Goal: Transaction & Acquisition: Purchase product/service

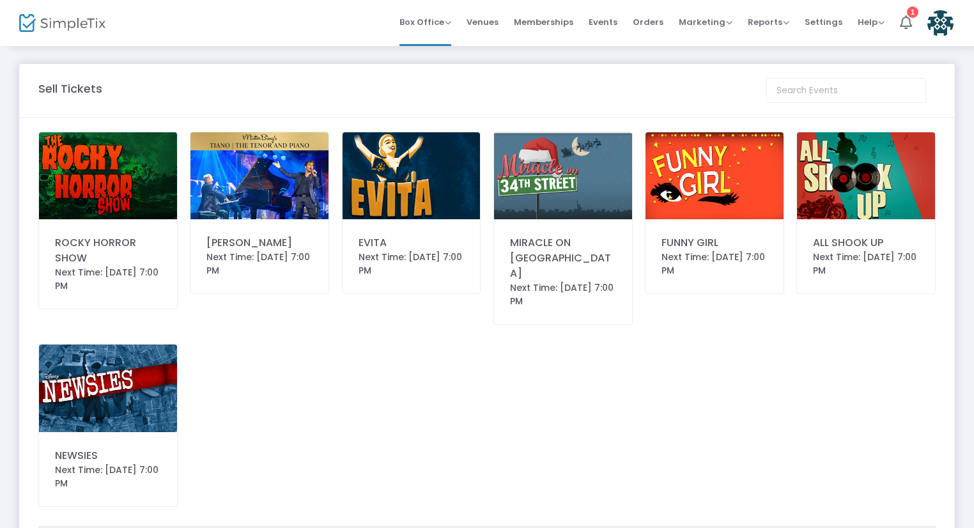
click at [363, 176] on img at bounding box center [411, 175] width 138 height 87
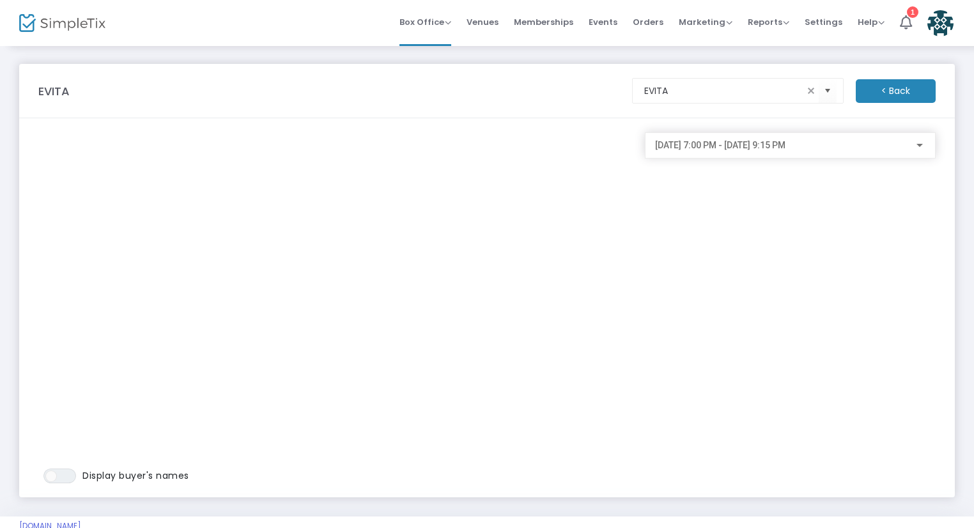
click at [735, 148] on span "10/24/2025 @ 7:00 PM - 10/24/2025 @ 9:15 PM" at bounding box center [720, 145] width 130 height 10
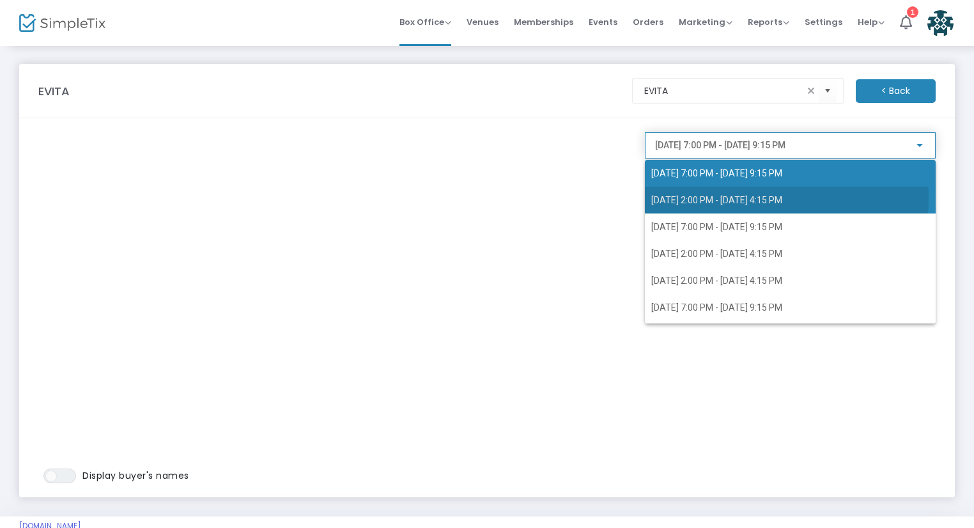
click at [731, 197] on span "10/25/2025 @ 2:00 PM - 10/25/2025 @ 4:15 PM" at bounding box center [716, 200] width 131 height 10
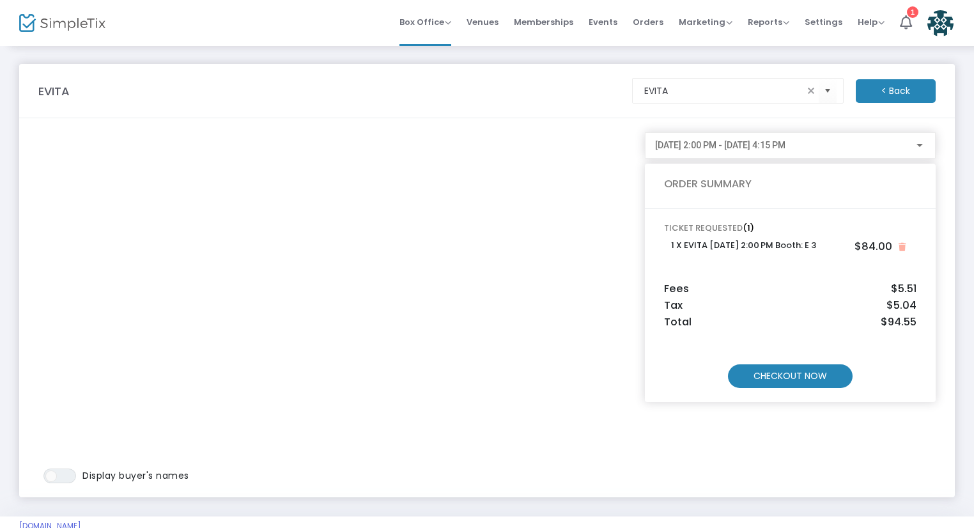
drag, startPoint x: 801, startPoint y: 370, endPoint x: 818, endPoint y: 380, distance: 19.7
drag, startPoint x: 818, startPoint y: 380, endPoint x: 825, endPoint y: 379, distance: 6.4
click at [825, 379] on m-button "CHECKOUT NOW" at bounding box center [790, 376] width 125 height 24
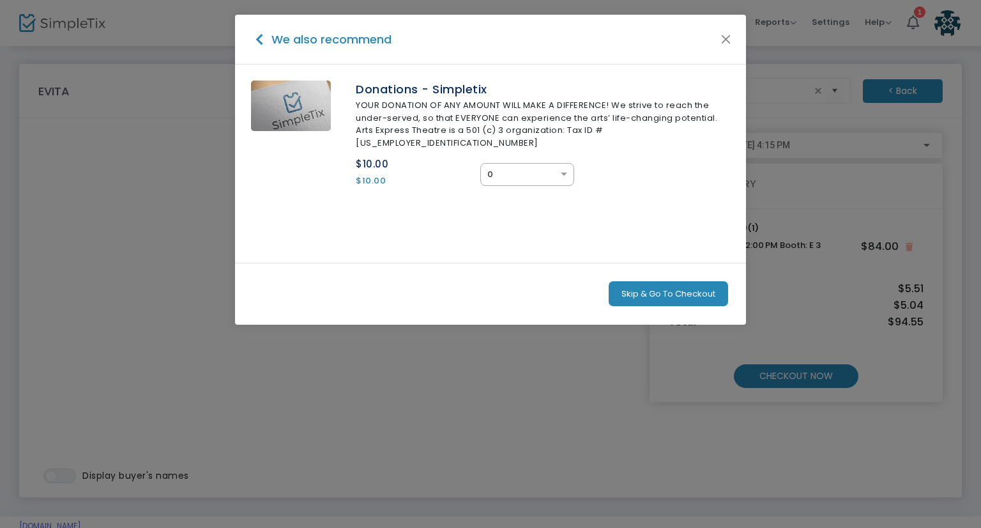
click at [668, 281] on button "Skip & Go To Checkout" at bounding box center [668, 294] width 119 height 26
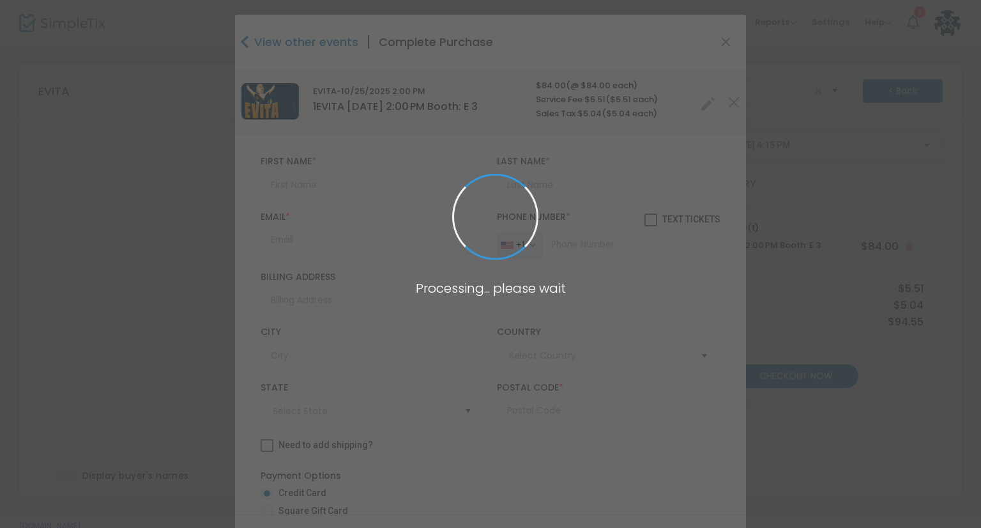
type input "United States"
type input "Arizona"
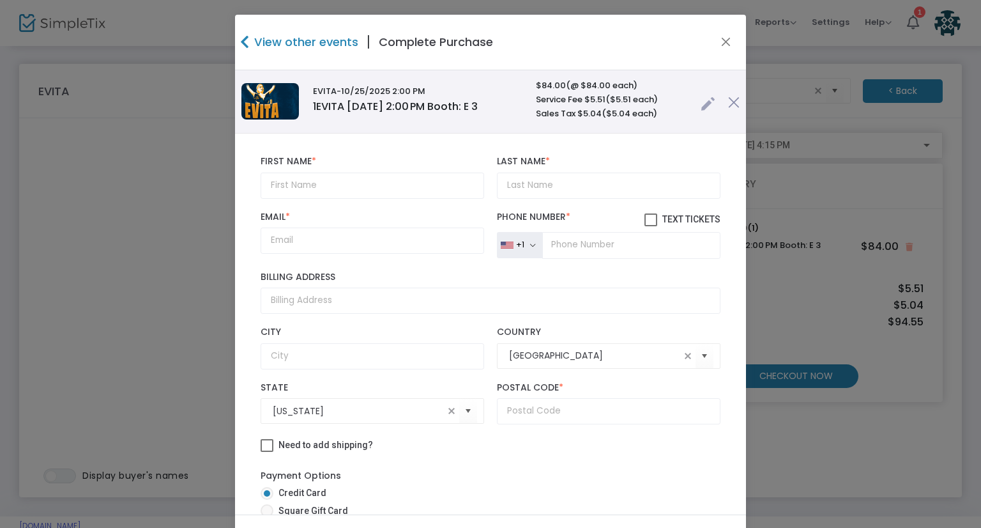
click at [701, 105] on link at bounding box center [708, 100] width 15 height 21
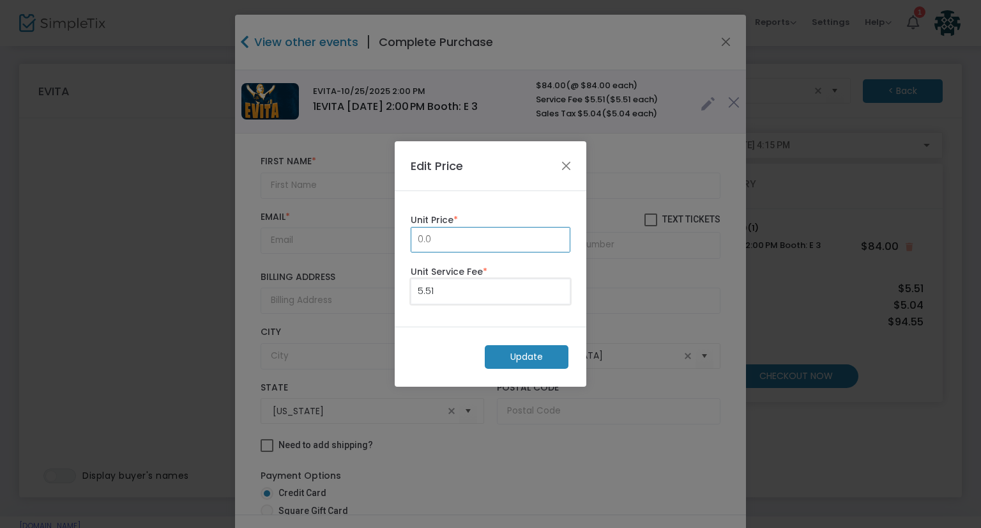
type input "0.00"
click at [524, 356] on m-button "Update" at bounding box center [527, 357] width 84 height 24
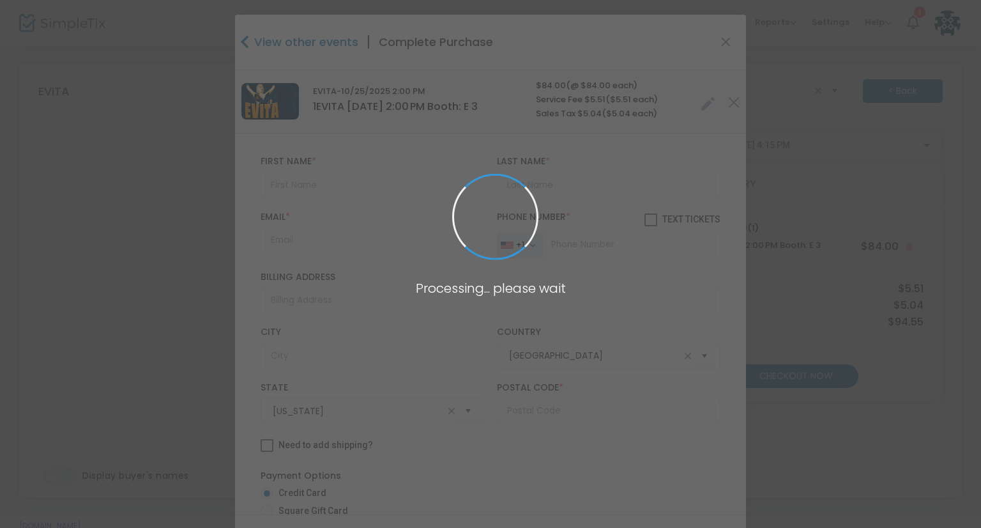
radio input "true"
